Goal: Task Accomplishment & Management: Manage account settings

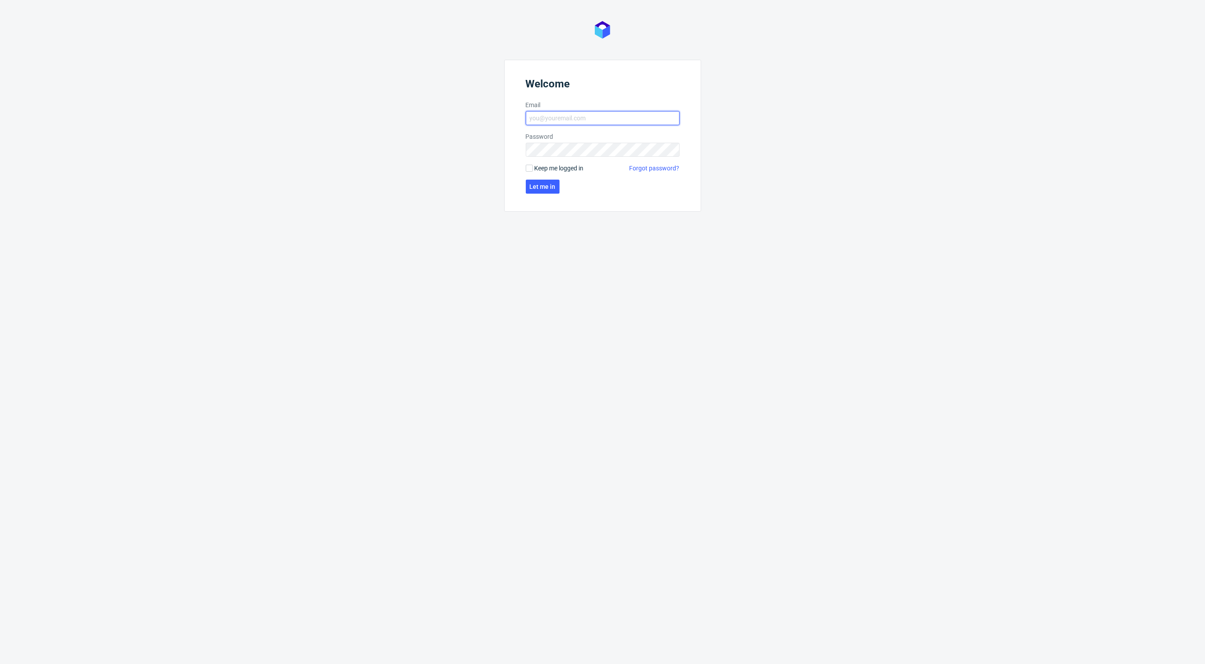
click at [561, 122] on input "Email" at bounding box center [603, 118] width 154 height 14
type input "[PERSON_NAME][EMAIL_ADDRESS][PERSON_NAME][DOMAIN_NAME]"
click at [530, 189] on span "Let me in" at bounding box center [543, 187] width 26 height 6
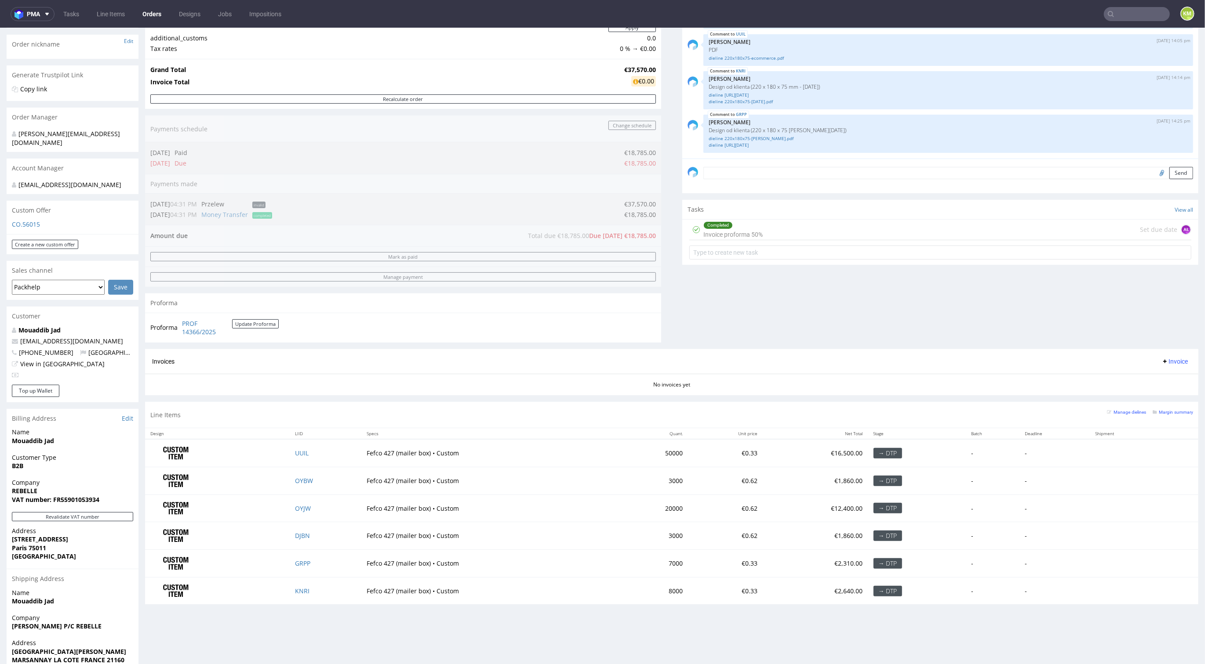
scroll to position [138, 0]
click at [693, 299] on div "Comments User (25) Order (6) Automatic (0) Attachments (21) All (25) View all (…" at bounding box center [940, 160] width 516 height 378
click at [666, 308] on div "Progress Payment Due Payment “Received” Email - Line Items 6 DTP - Production -…" at bounding box center [671, 264] width 1053 height 691
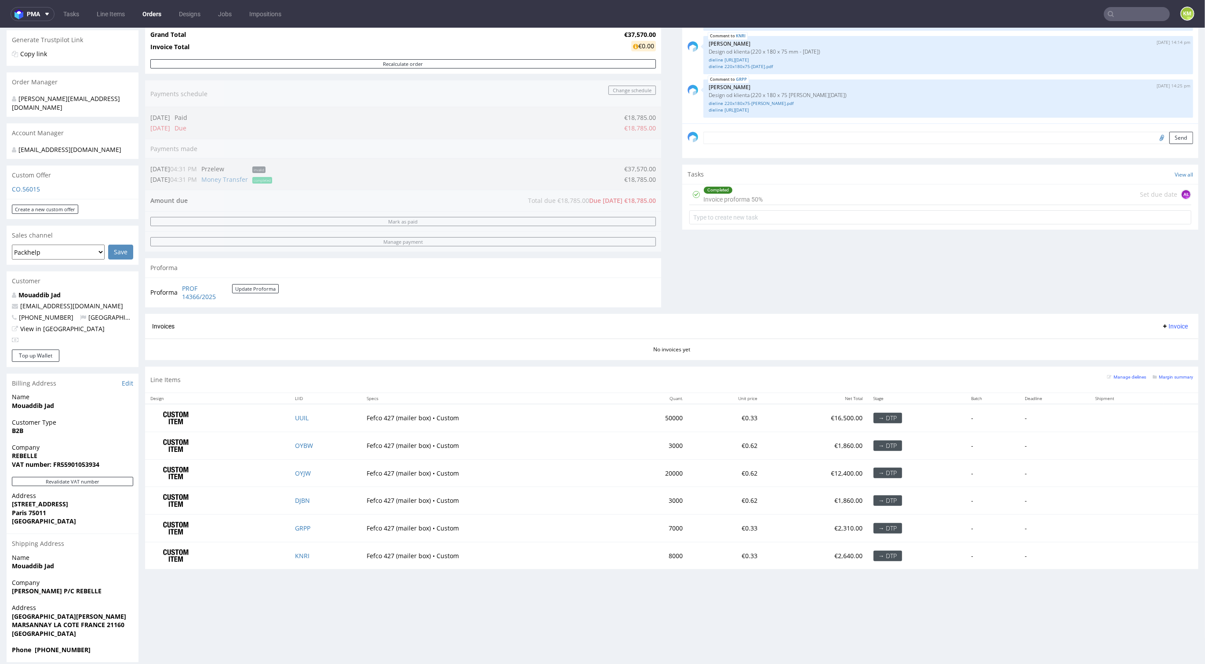
scroll to position [2, 0]
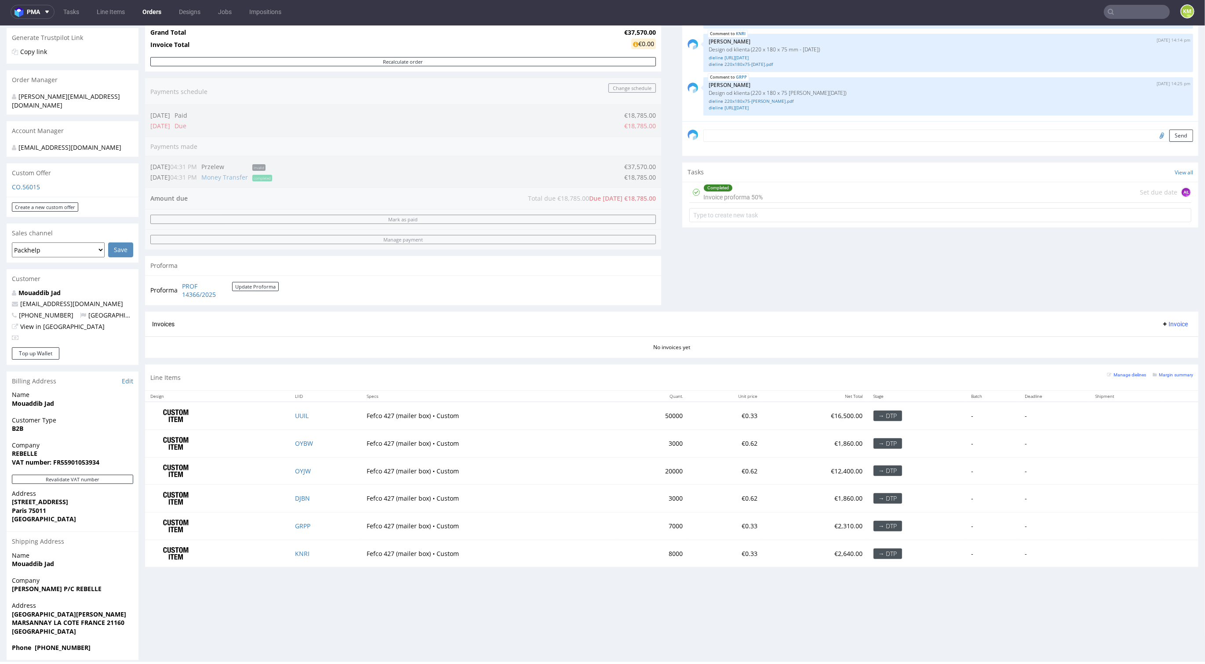
click at [668, 269] on div "Progress Payment Due Payment “Received” Email - Line Items 6 DTP - Production -…" at bounding box center [671, 228] width 1053 height 691
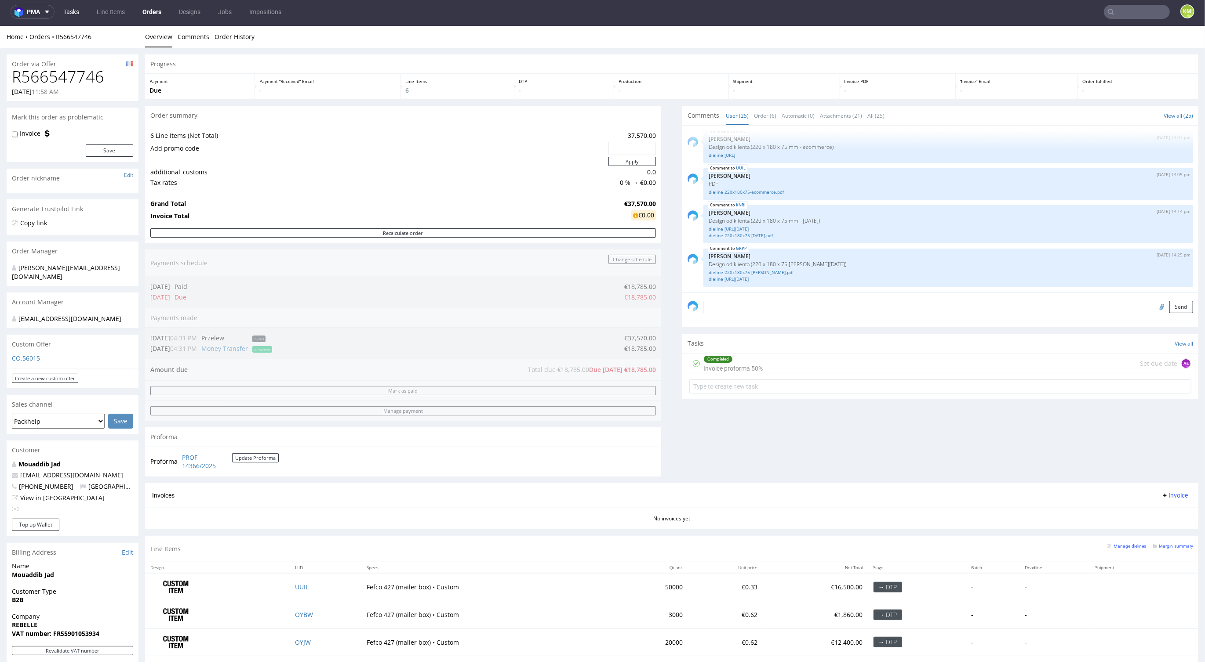
click at [69, 14] on link "Tasks" at bounding box center [71, 12] width 26 height 14
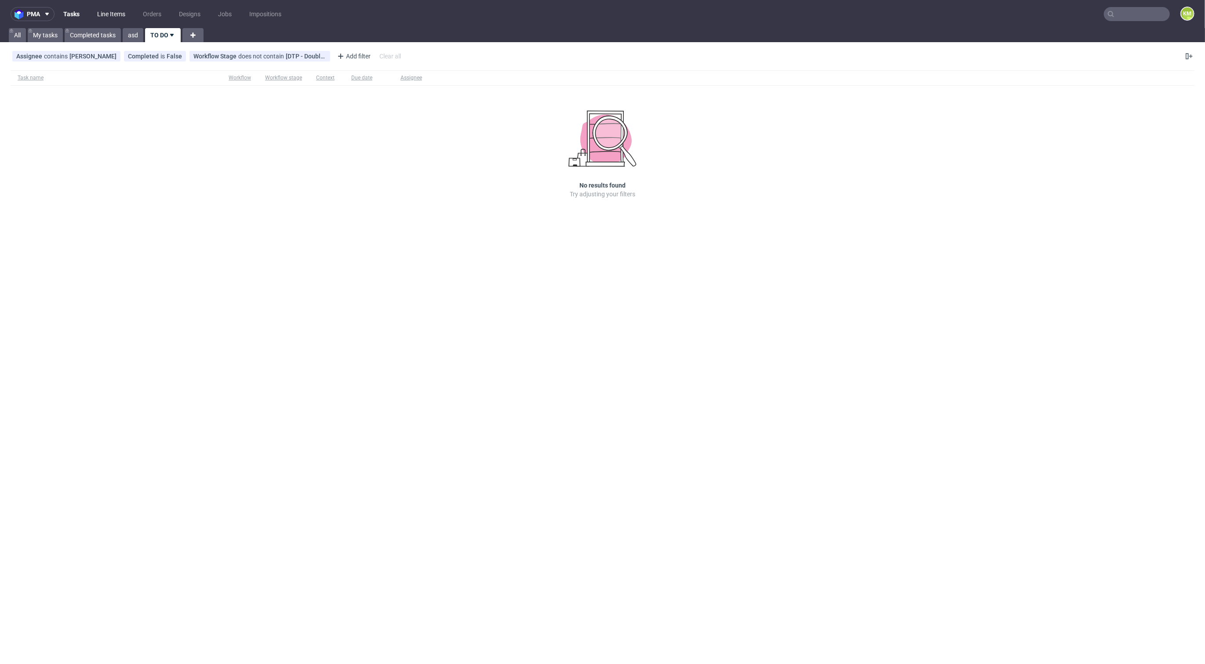
click at [117, 14] on link "Line Items" at bounding box center [111, 14] width 39 height 14
